Goal: Information Seeking & Learning: Understand process/instructions

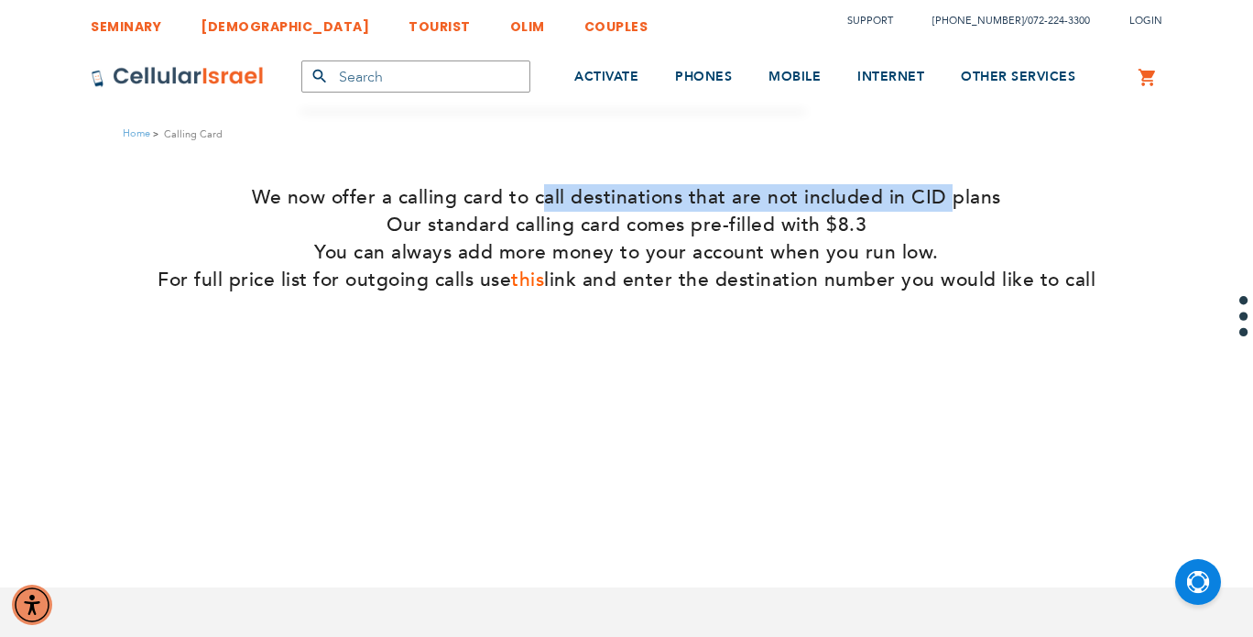
drag, startPoint x: 542, startPoint y: 202, endPoint x: 957, endPoint y: 203, distance: 415.0
click at [955, 203] on h4 "We now offer a calling card to call destinations that are not included in CID p…" at bounding box center [627, 197] width 1226 height 27
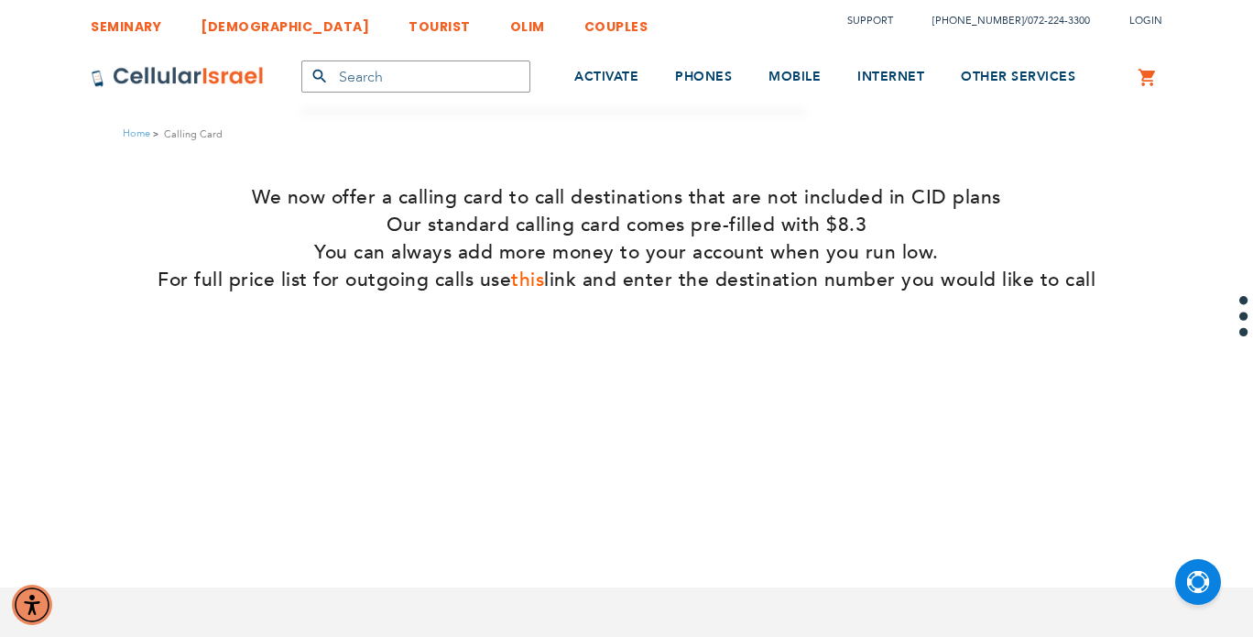
click at [985, 203] on h4 "We now offer a calling card to call destinations that are not included in CID p…" at bounding box center [627, 197] width 1226 height 27
drag, startPoint x: 737, startPoint y: 227, endPoint x: 820, endPoint y: 225, distance: 83.4
click at [820, 225] on h4 "Our standard calling card comes pre-filled with $8.3" at bounding box center [627, 225] width 1226 height 27
drag, startPoint x: 823, startPoint y: 224, endPoint x: 873, endPoint y: 224, distance: 50.4
click at [873, 224] on h4 "Our standard calling card comes pre-filled with $8.3" at bounding box center [627, 225] width 1226 height 27
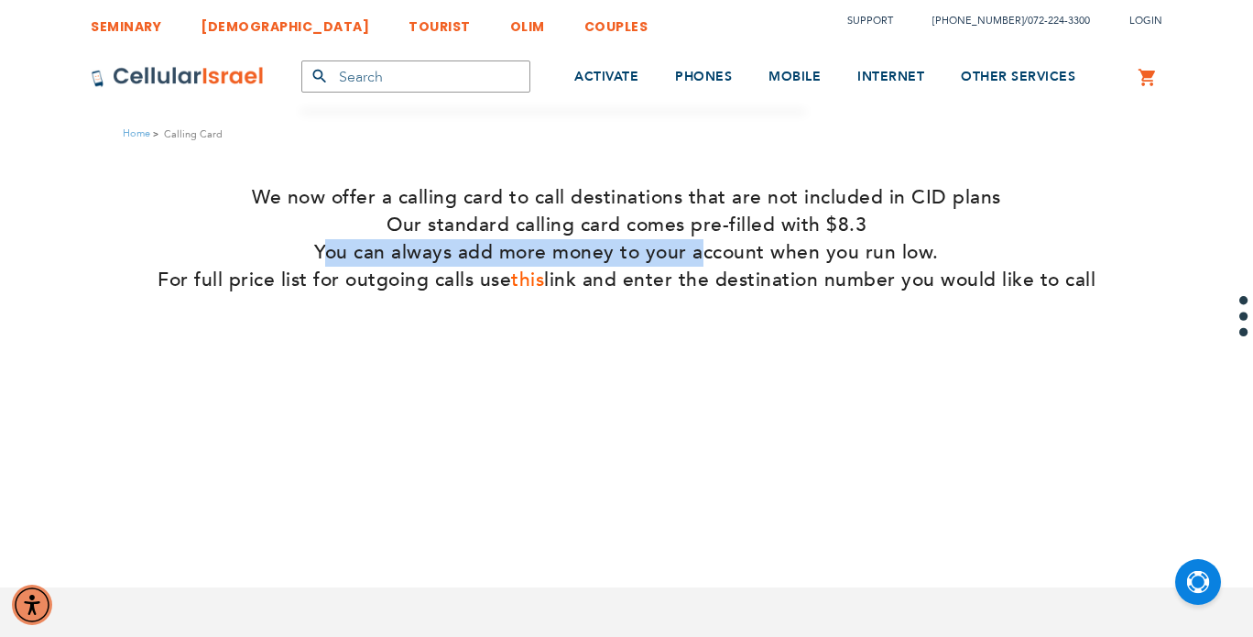
drag, startPoint x: 333, startPoint y: 256, endPoint x: 699, endPoint y: 259, distance: 365.5
click at [699, 259] on h4 "You can always add more money to your account when you run low." at bounding box center [627, 252] width 1226 height 27
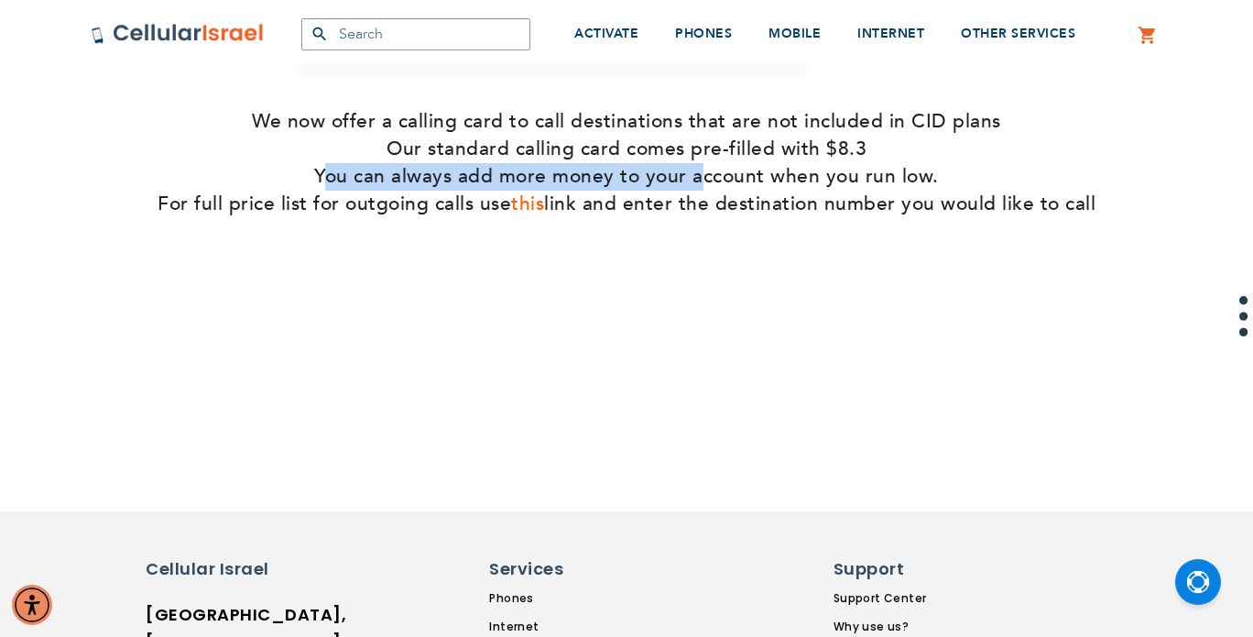
scroll to position [92, 0]
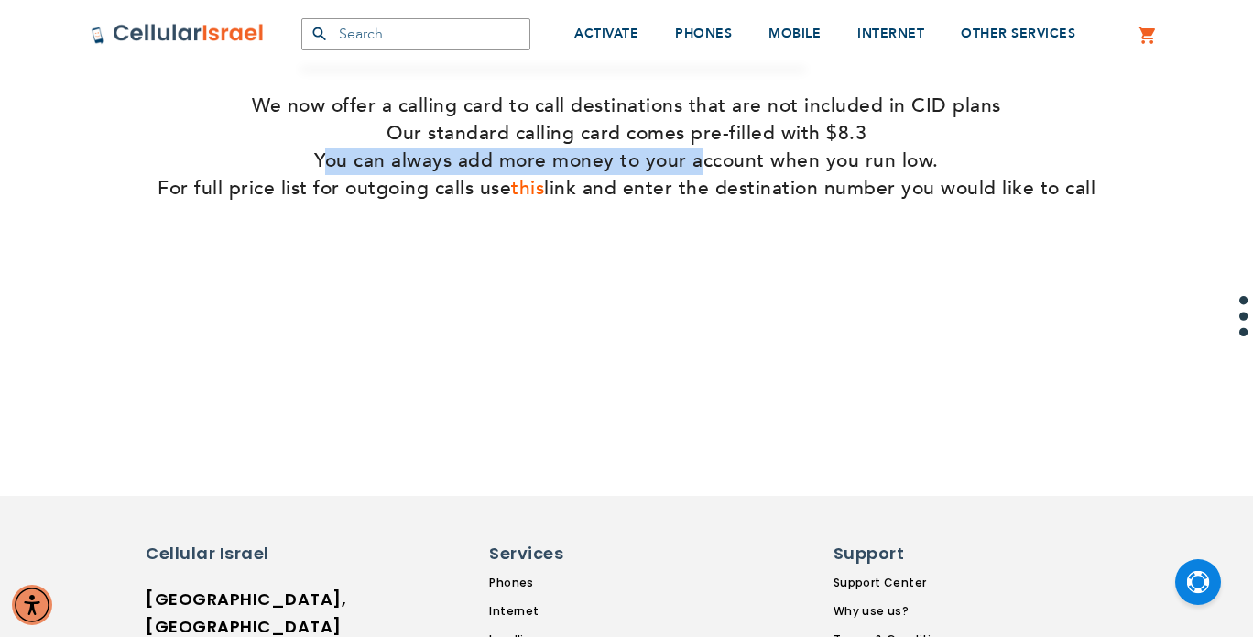
click at [533, 191] on link "this" at bounding box center [527, 188] width 33 height 27
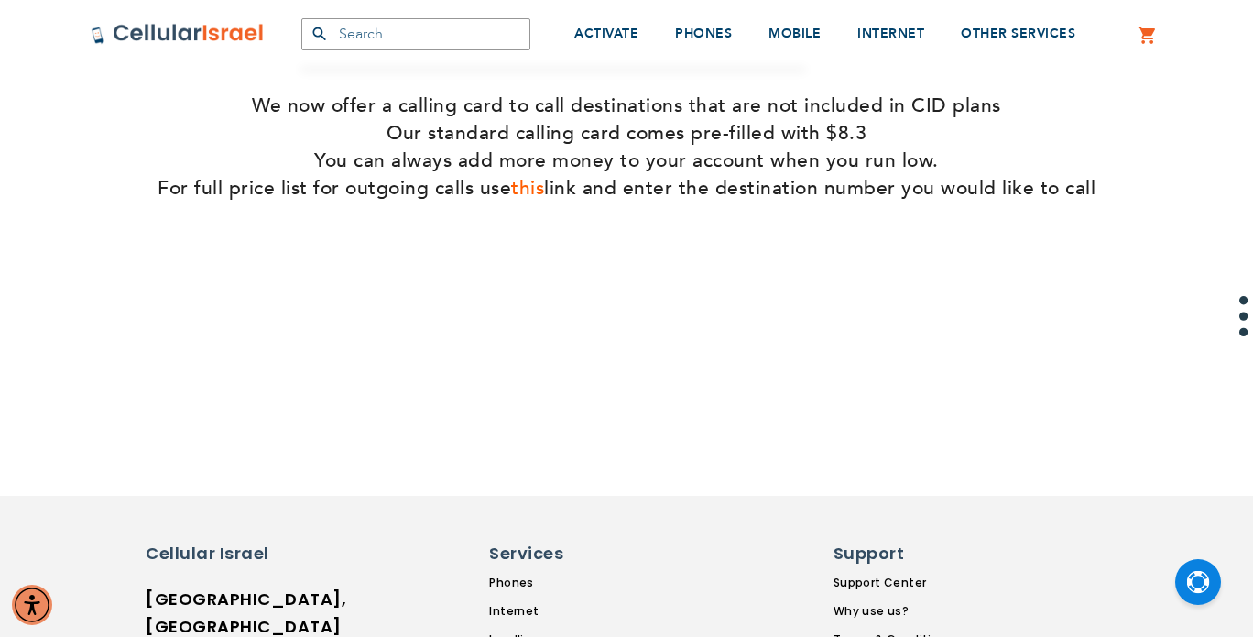
click at [759, 320] on section "We now offer a calling card to call destinations that are not included in CID p…" at bounding box center [626, 248] width 1253 height 366
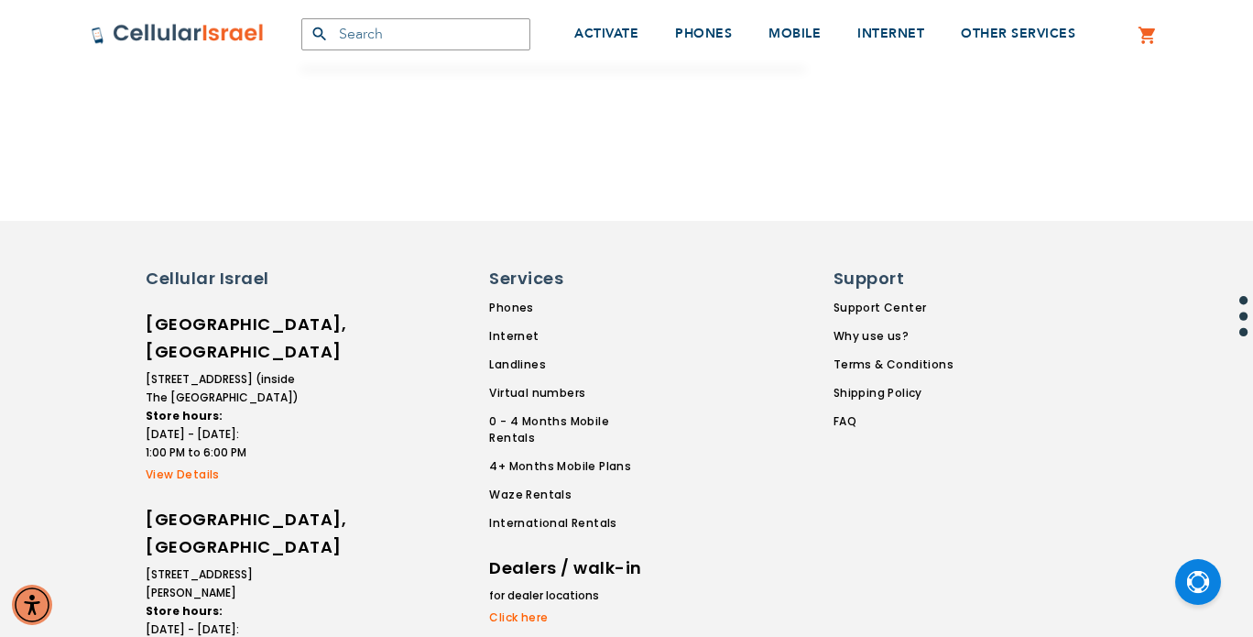
scroll to position [0, 0]
